Goal: Find specific page/section: Find specific page/section

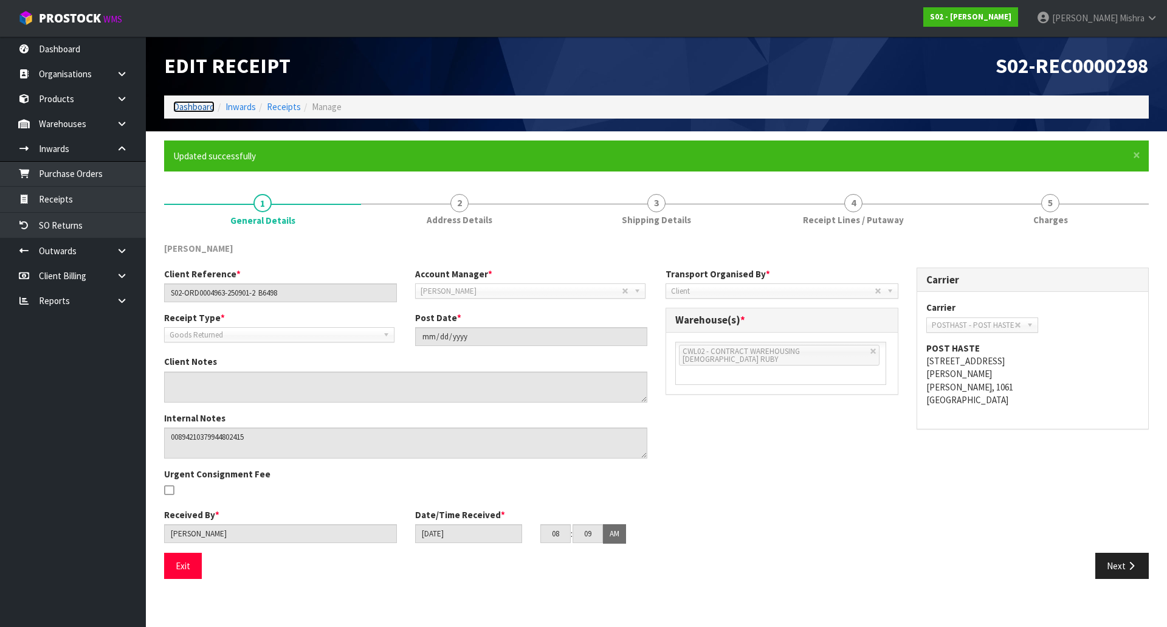
click at [177, 101] on link "Dashboard" at bounding box center [193, 107] width 41 height 12
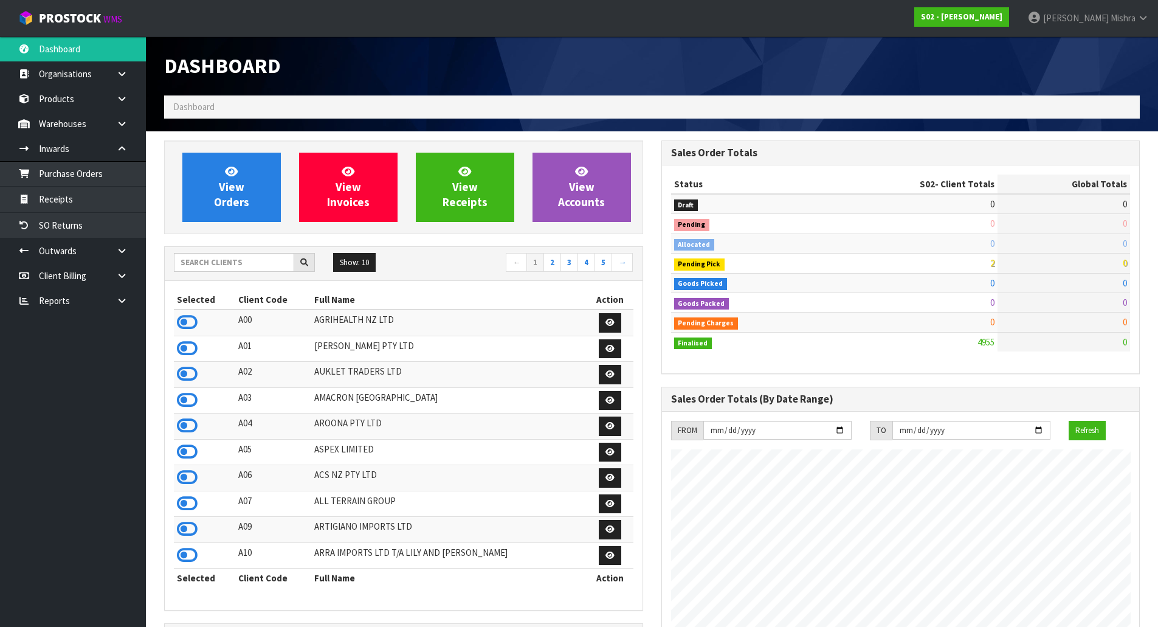
scroll to position [901, 496]
click at [210, 275] on div "Show: 10 5 10 25 50 ← 1 2 3 4 5 →" at bounding box center [404, 264] width 478 height 34
click at [220, 261] on input "text" at bounding box center [234, 262] width 120 height 19
type input "13"
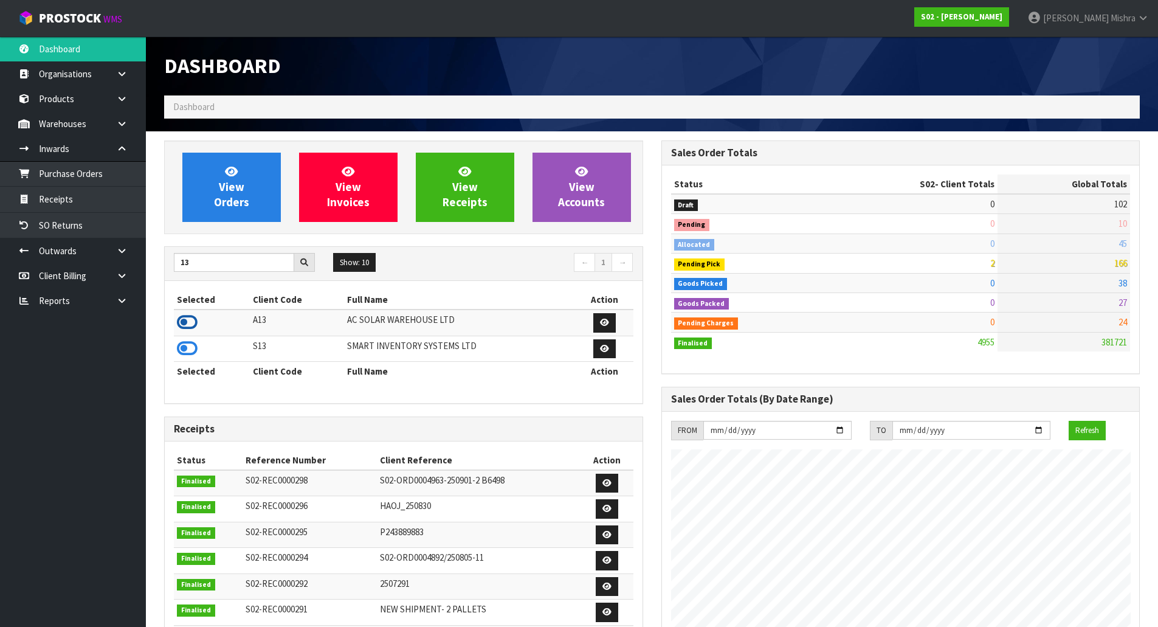
click at [184, 323] on icon at bounding box center [187, 322] width 21 height 18
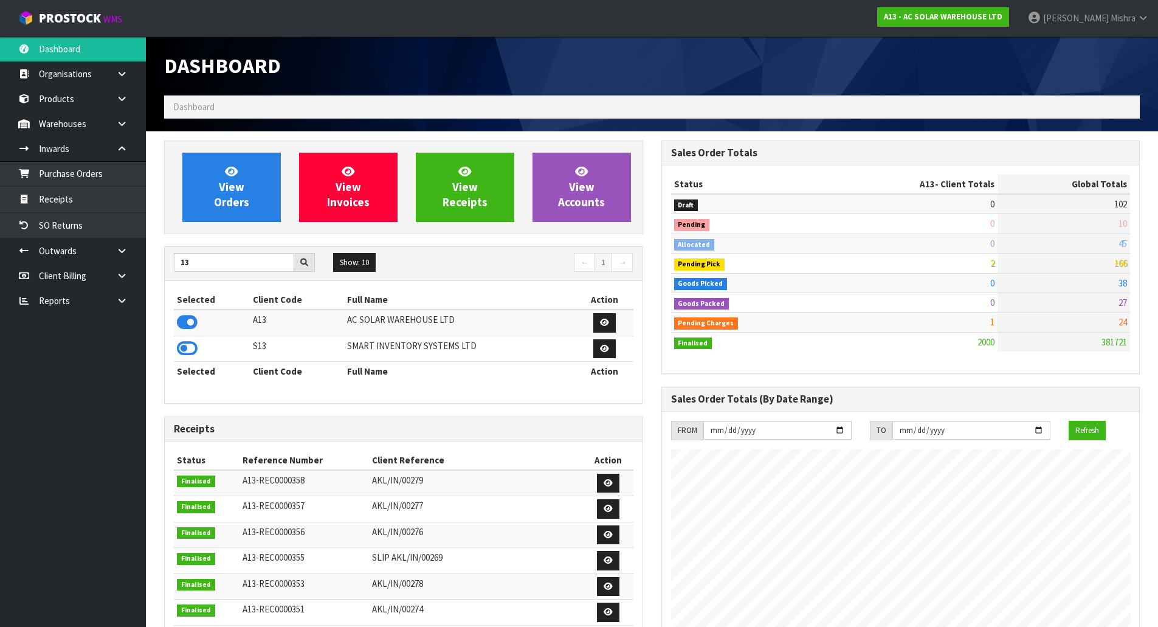
scroll to position [947, 496]
click at [219, 216] on link "View Orders" at bounding box center [231, 187] width 98 height 69
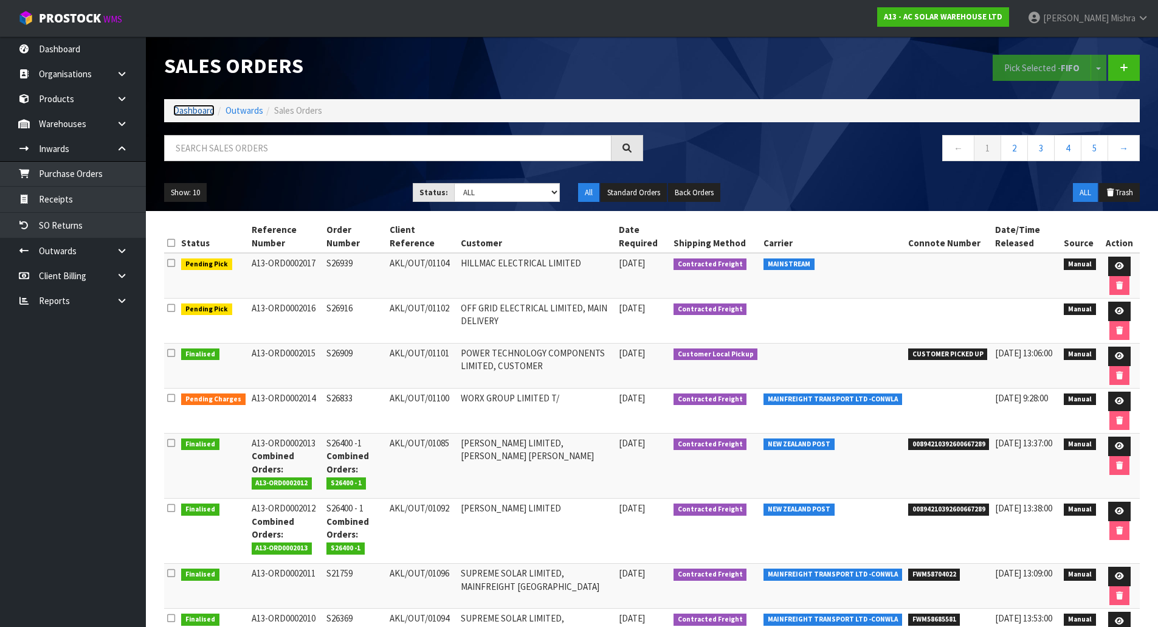
click at [174, 114] on link "Dashboard" at bounding box center [193, 111] width 41 height 12
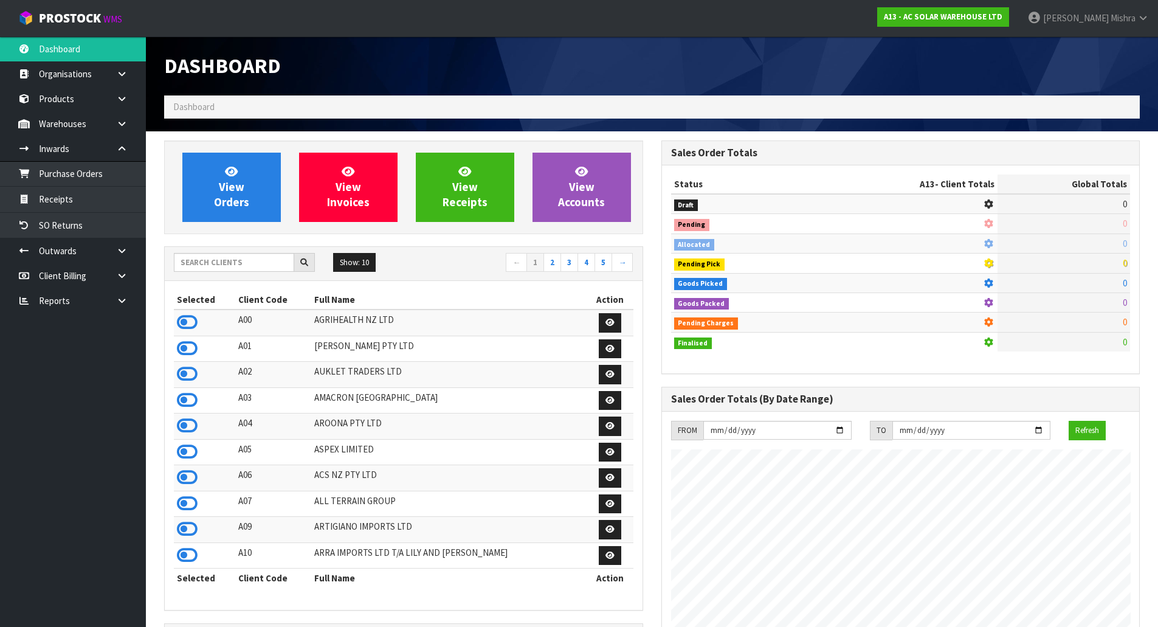
scroll to position [921, 496]
click at [193, 422] on icon at bounding box center [187, 425] width 21 height 18
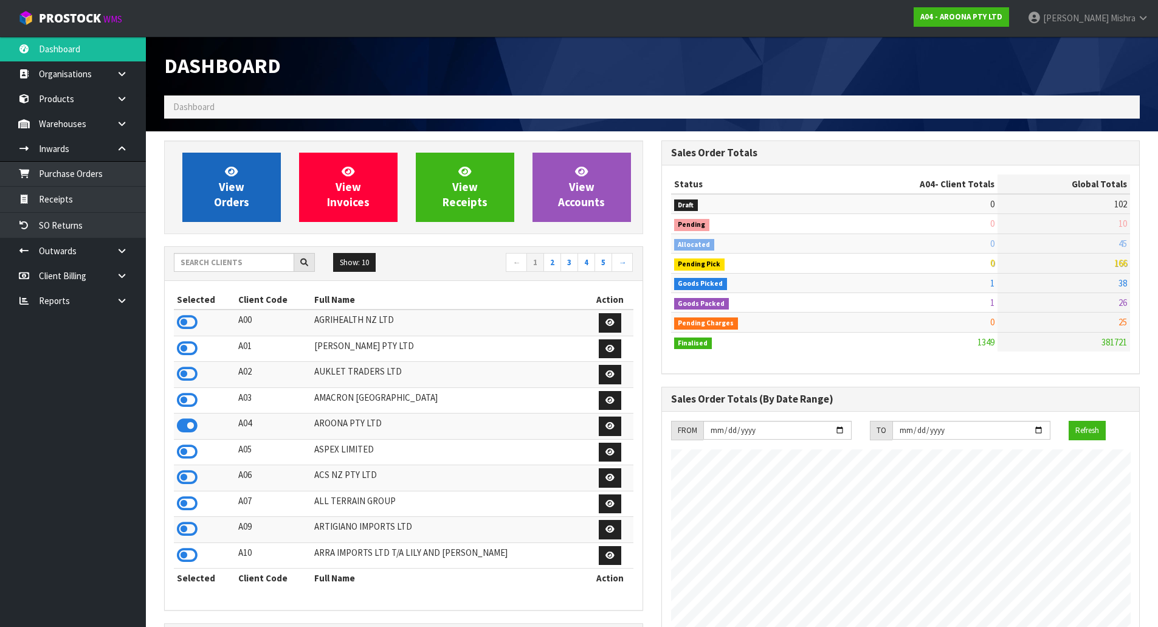
scroll to position [763, 496]
click at [241, 193] on span "View Orders" at bounding box center [231, 187] width 35 height 46
